Goal: Check status: Check status

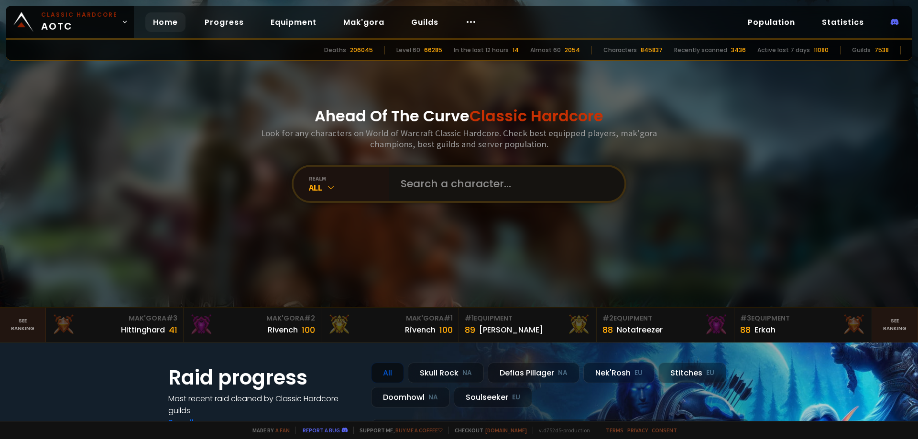
click at [534, 196] on input "text" at bounding box center [504, 184] width 218 height 34
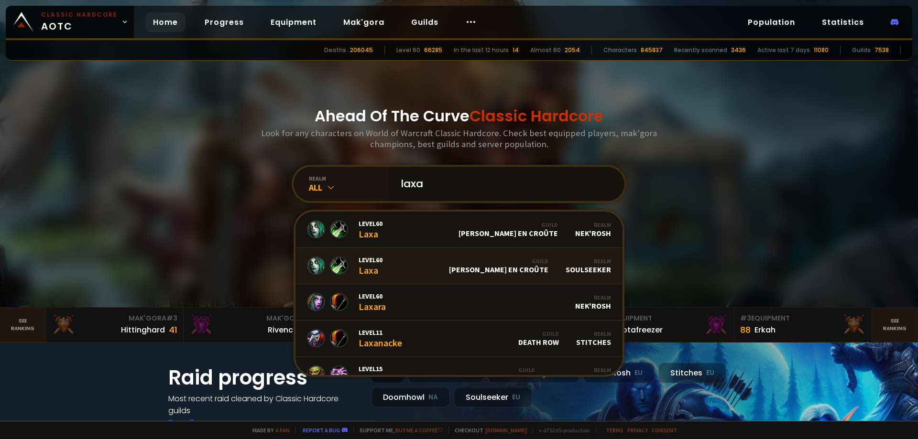
type input "laxa"
click at [440, 274] on link "Level 60 Laxa Guild [PERSON_NAME] en croûte Realm Soulseeker" at bounding box center [458, 266] width 327 height 36
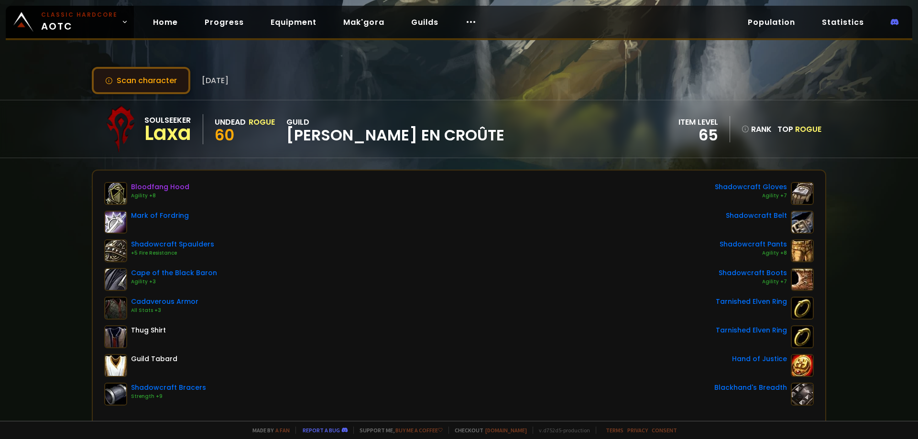
click at [141, 87] on button "Scan character" at bounding box center [141, 80] width 98 height 27
click at [355, 131] on span "[PERSON_NAME] en croûte" at bounding box center [395, 135] width 218 height 14
drag, startPoint x: 0, startPoint y: 0, endPoint x: 337, endPoint y: 88, distance: 348.8
click at [337, 88] on div "Scan character [DATE]" at bounding box center [459, 80] width 734 height 27
click at [174, 23] on link "Home" at bounding box center [165, 22] width 40 height 20
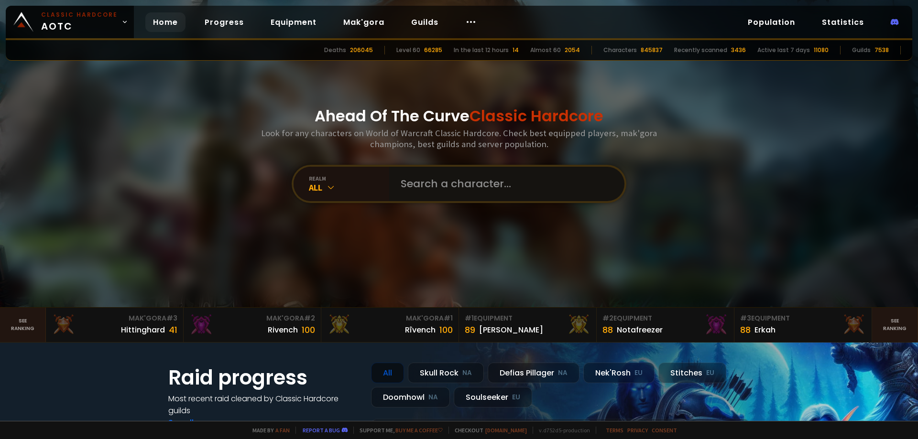
click at [404, 180] on input "text" at bounding box center [504, 184] width 218 height 34
click at [431, 192] on input "text" at bounding box center [504, 184] width 218 height 34
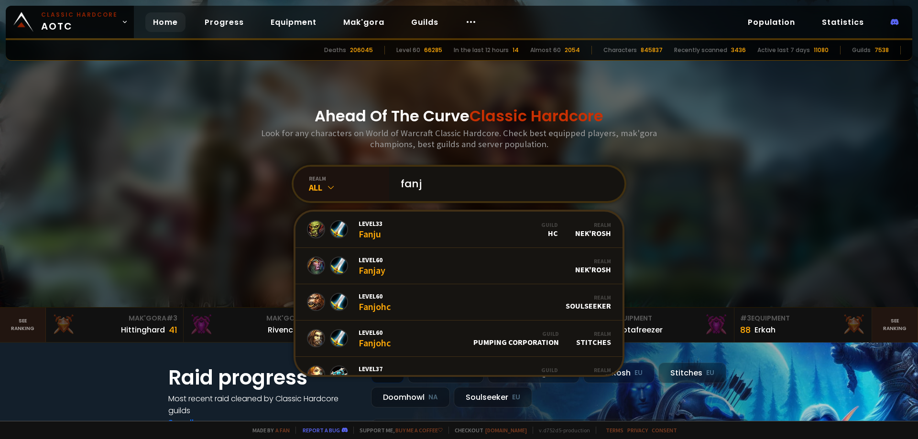
type input "fanj"
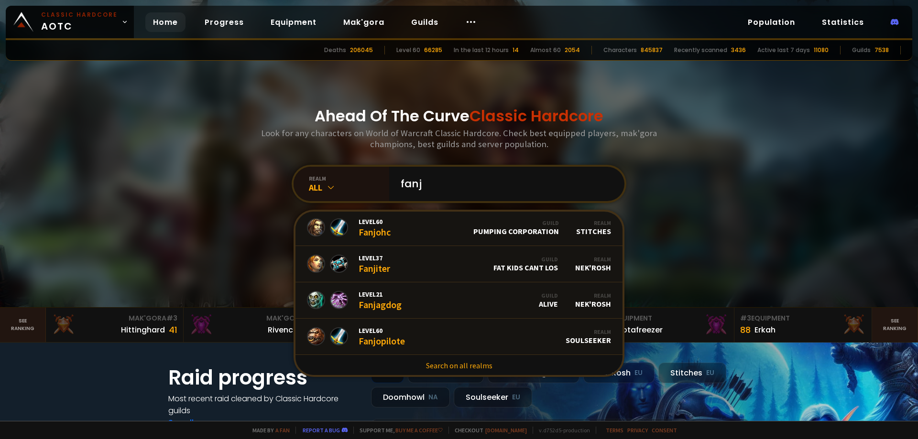
scroll to position [112, 0]
click at [452, 337] on link "Level 60 Fanjopilote Realm Soulseeker" at bounding box center [458, 336] width 327 height 36
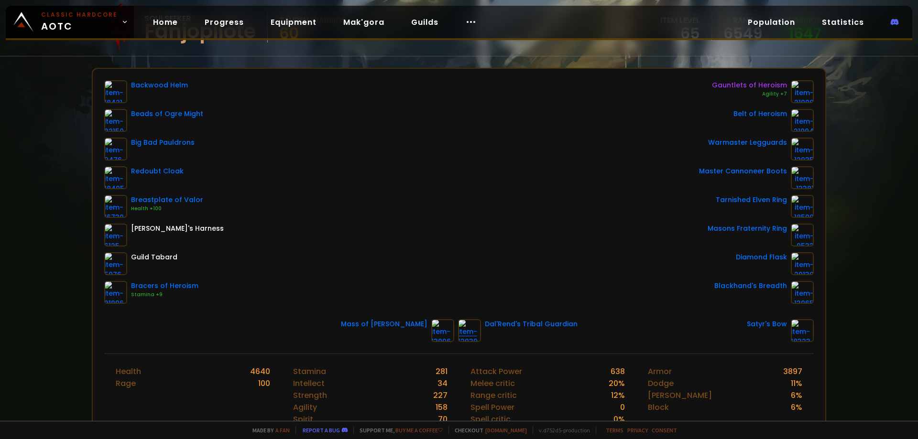
scroll to position [191, 0]
